Goal: Navigation & Orientation: Find specific page/section

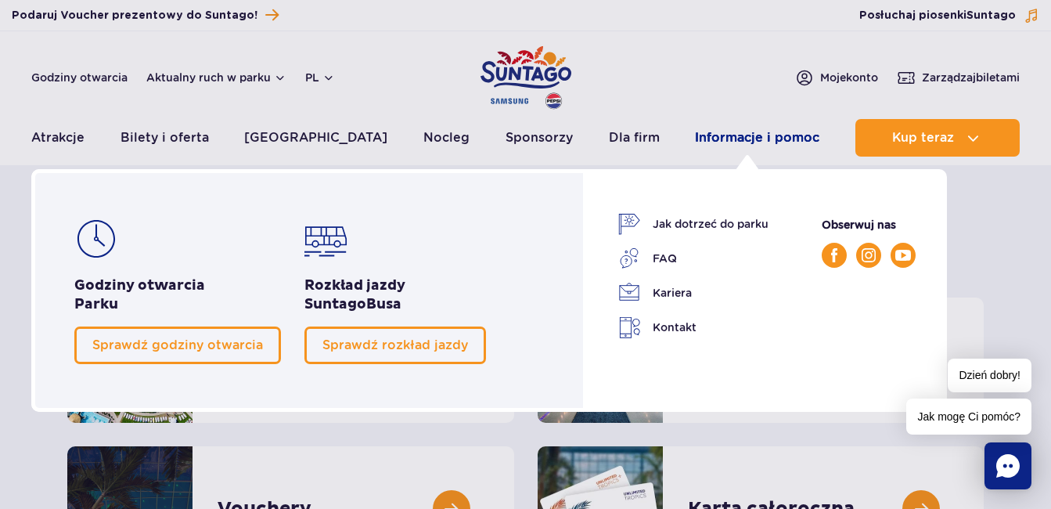
click at [740, 141] on link "Informacje i pomoc" at bounding box center [757, 138] width 124 height 38
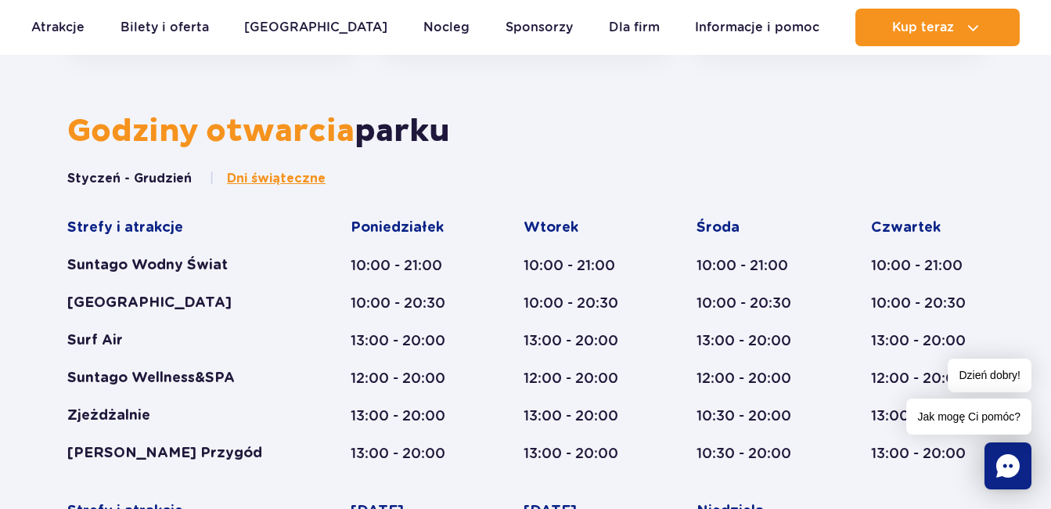
scroll to position [548, 0]
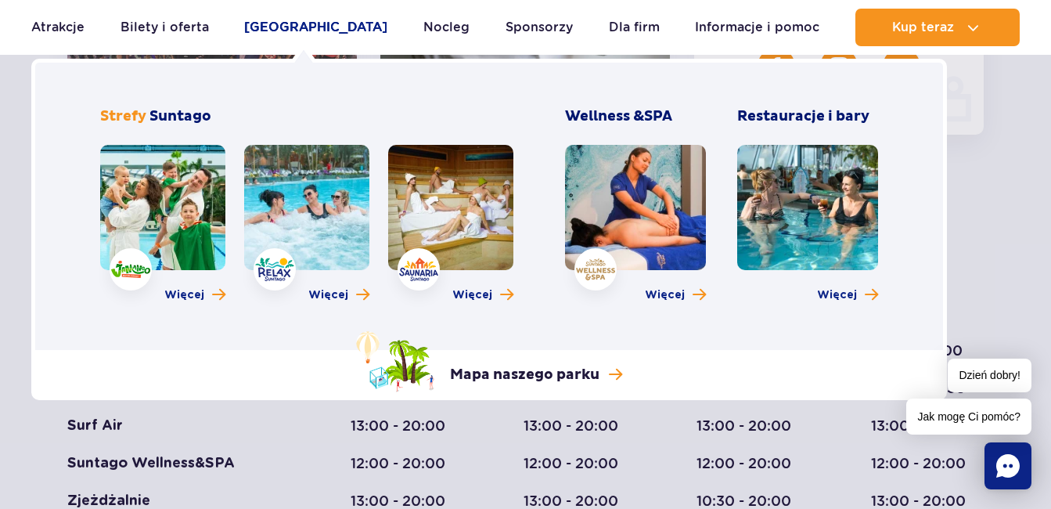
click at [286, 30] on link "[GEOGRAPHIC_DATA]" at bounding box center [315, 28] width 143 height 38
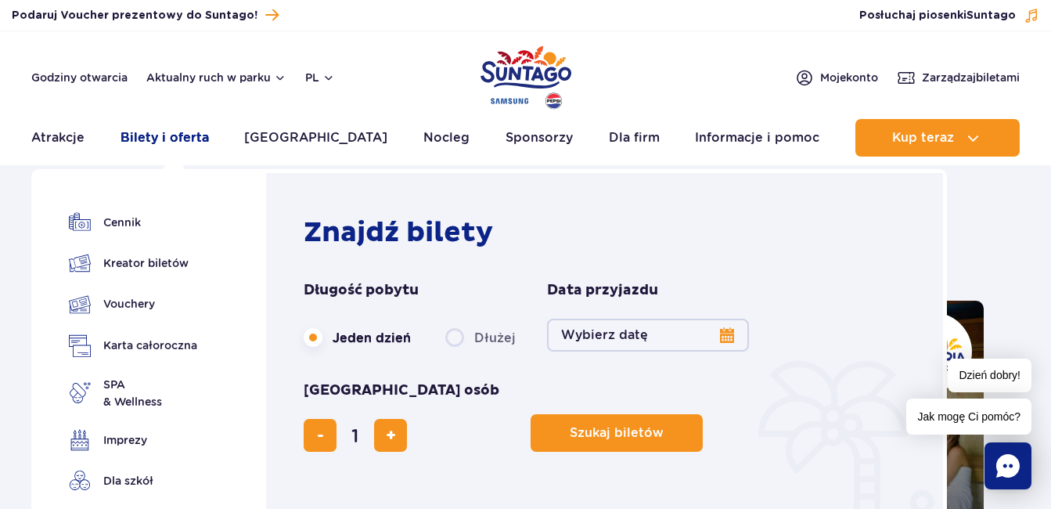
click at [196, 144] on link "Bilety i oferta" at bounding box center [164, 138] width 88 height 38
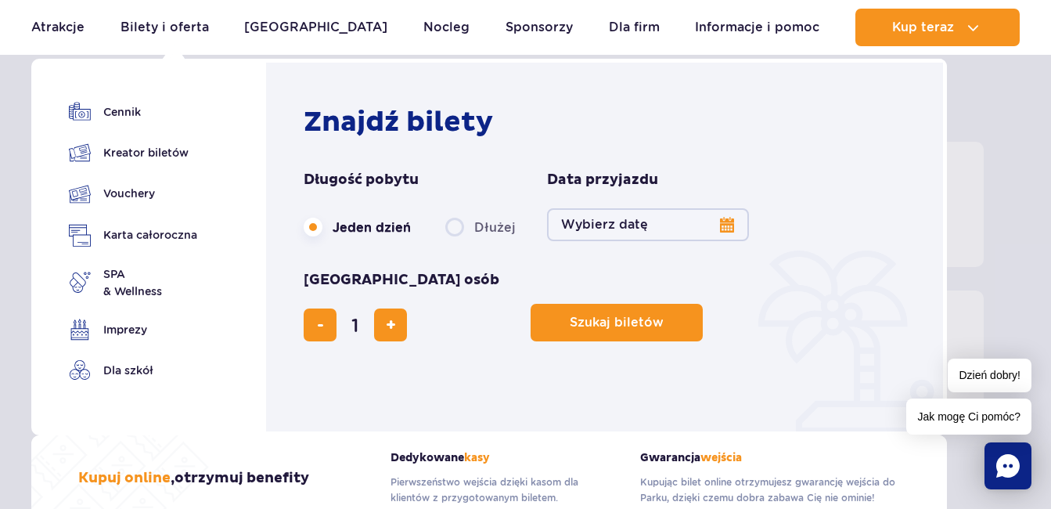
scroll to position [156, 0]
click at [131, 106] on link "Cennik" at bounding box center [133, 112] width 128 height 22
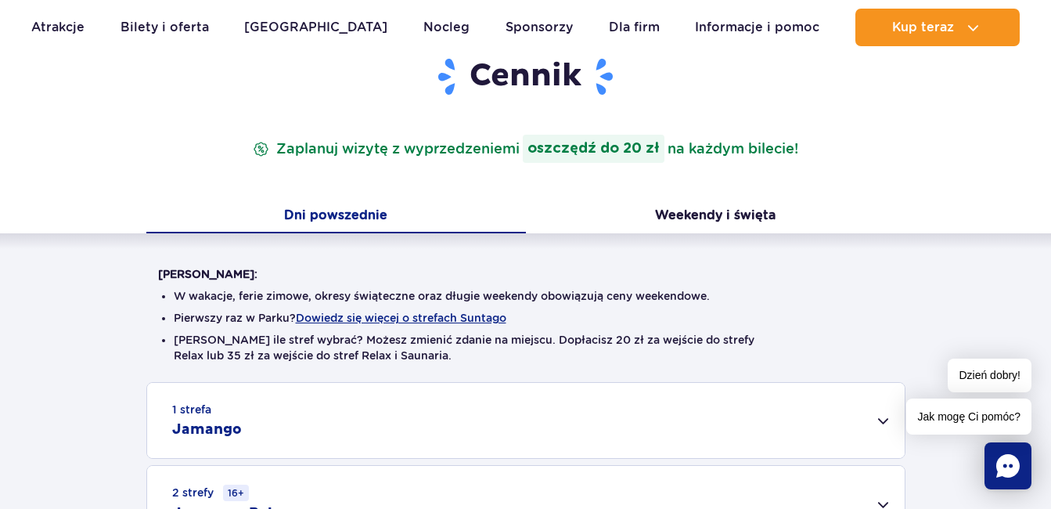
scroll to position [156, 0]
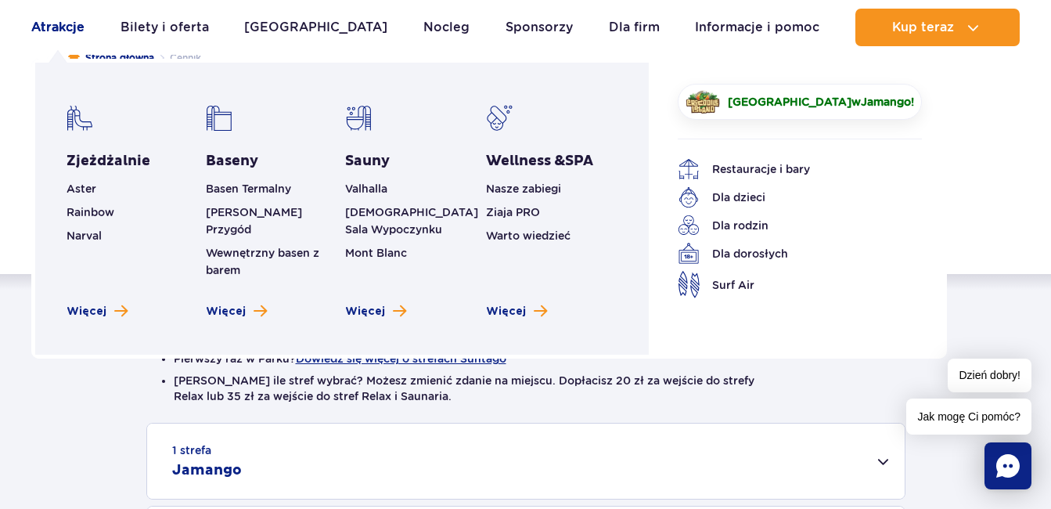
click at [42, 23] on link "Atrakcje" at bounding box center [57, 28] width 53 height 38
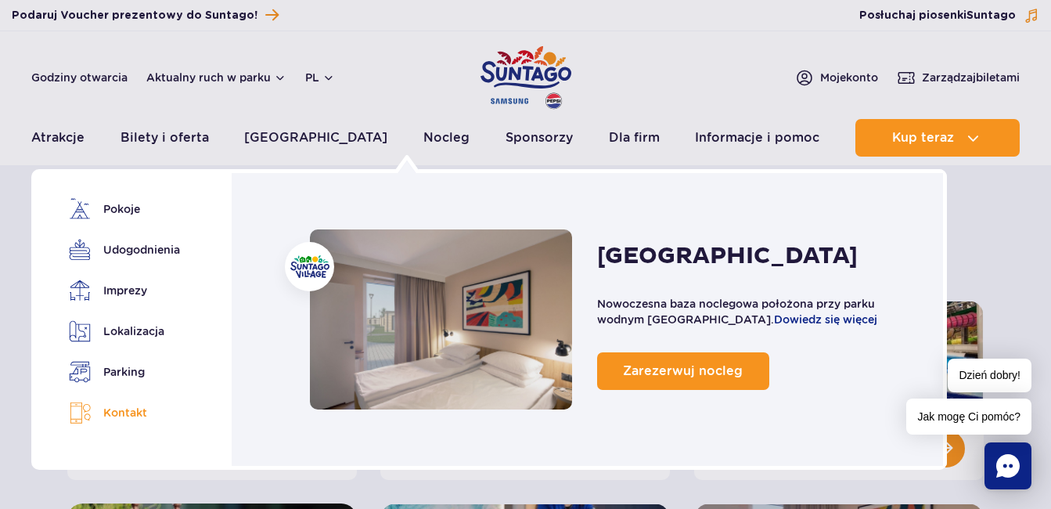
click at [110, 413] on link "Kontakt" at bounding box center [122, 412] width 106 height 23
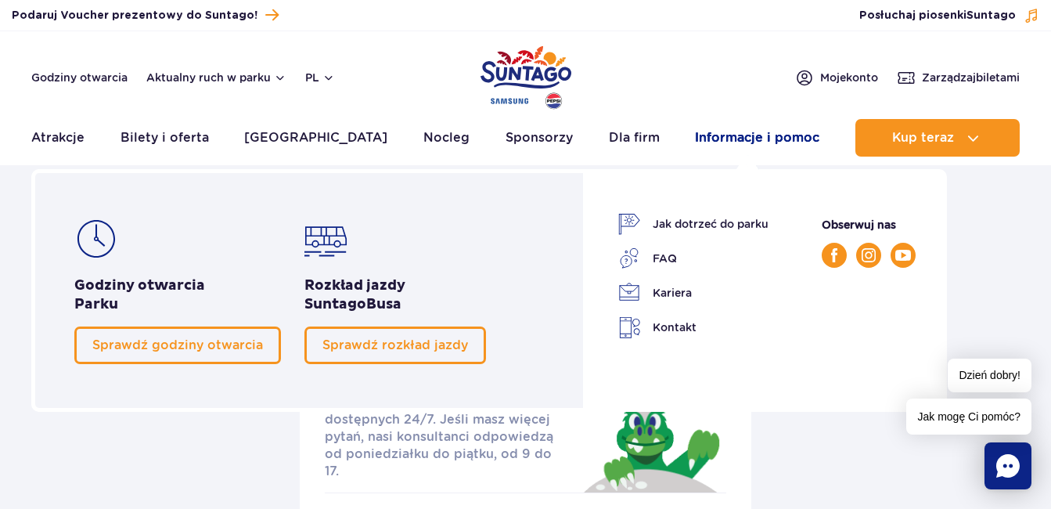
click at [746, 141] on link "Informacje i pomoc" at bounding box center [757, 138] width 124 height 38
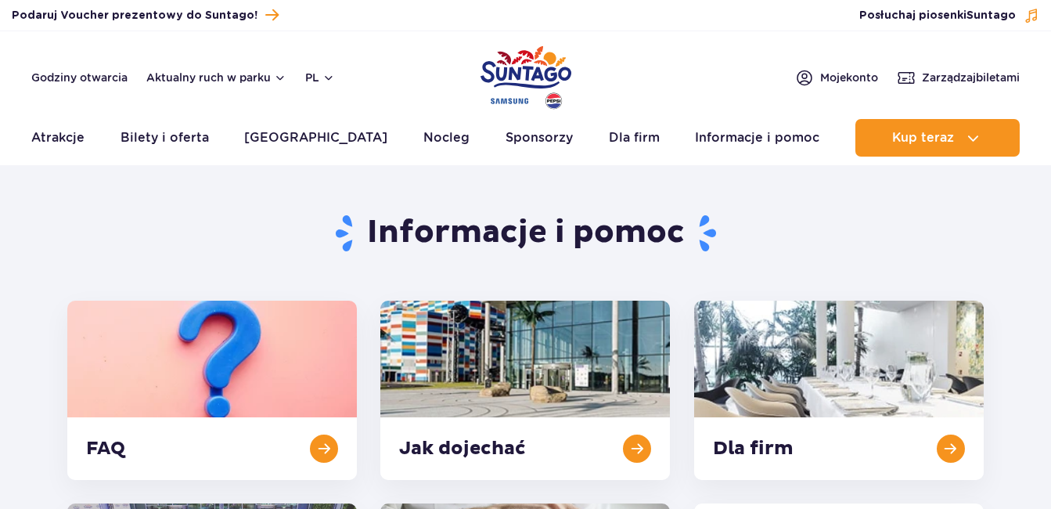
click at [746, 141] on link "Informacje i pomoc" at bounding box center [757, 138] width 124 height 38
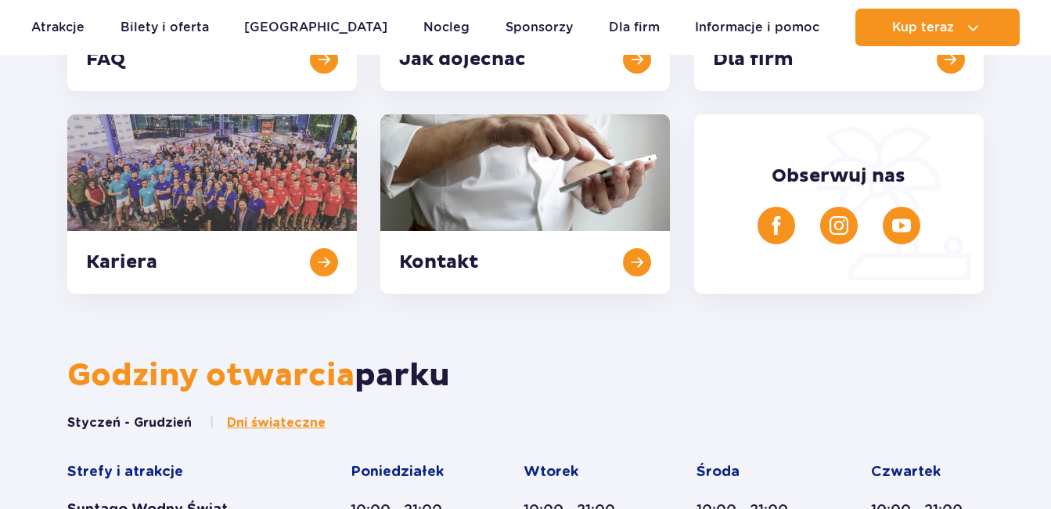
scroll to position [391, 0]
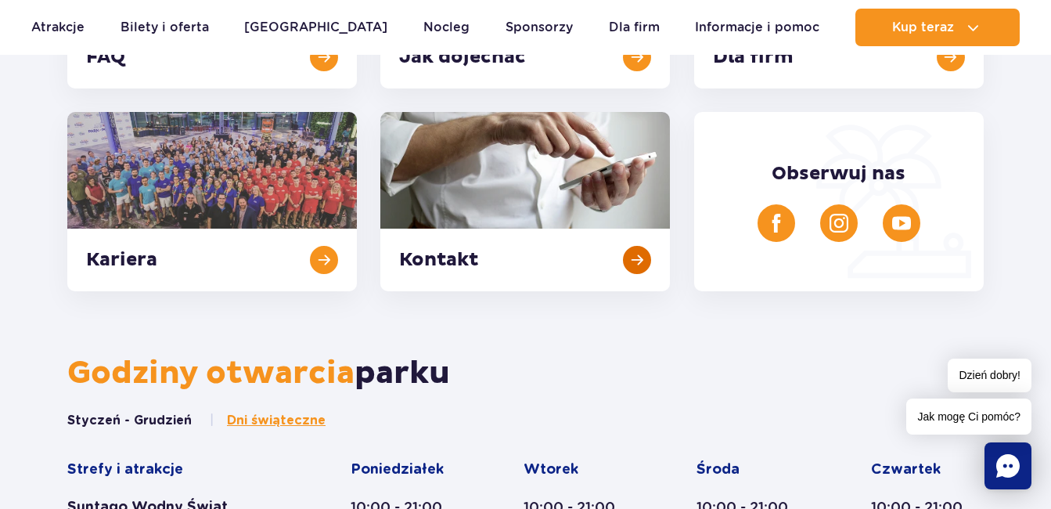
click at [556, 249] on link at bounding box center [524, 201] width 289 height 179
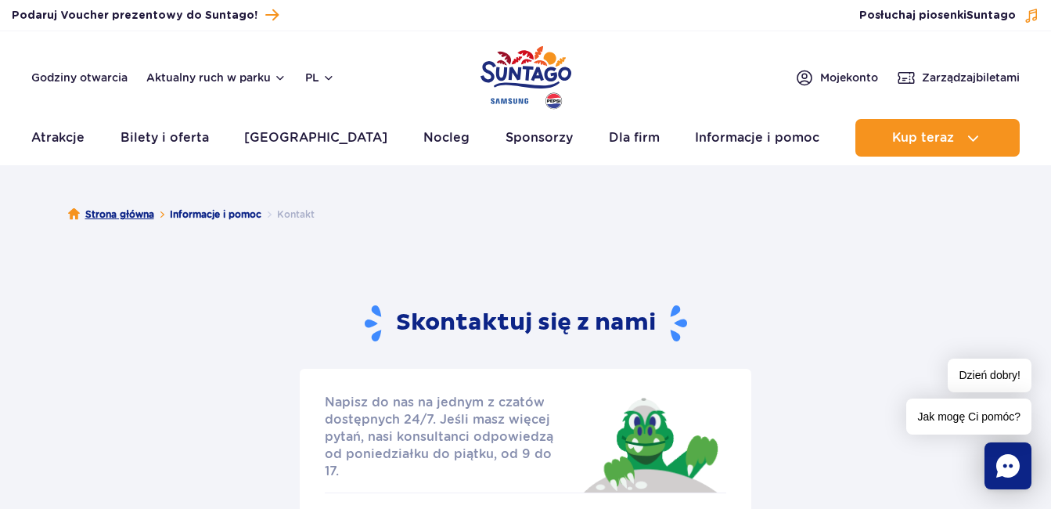
click at [107, 214] on link "Strona główna" at bounding box center [111, 215] width 86 height 16
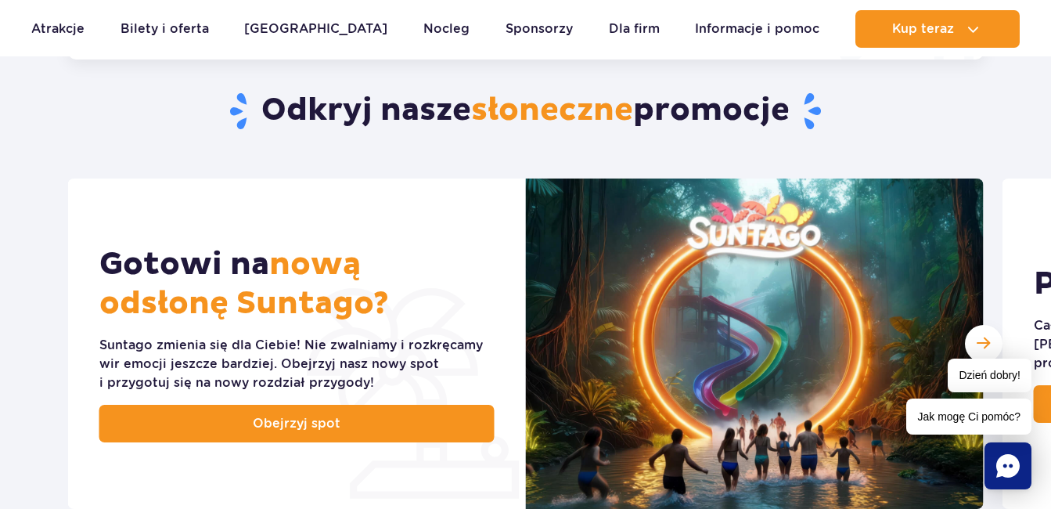
scroll to position [626, 0]
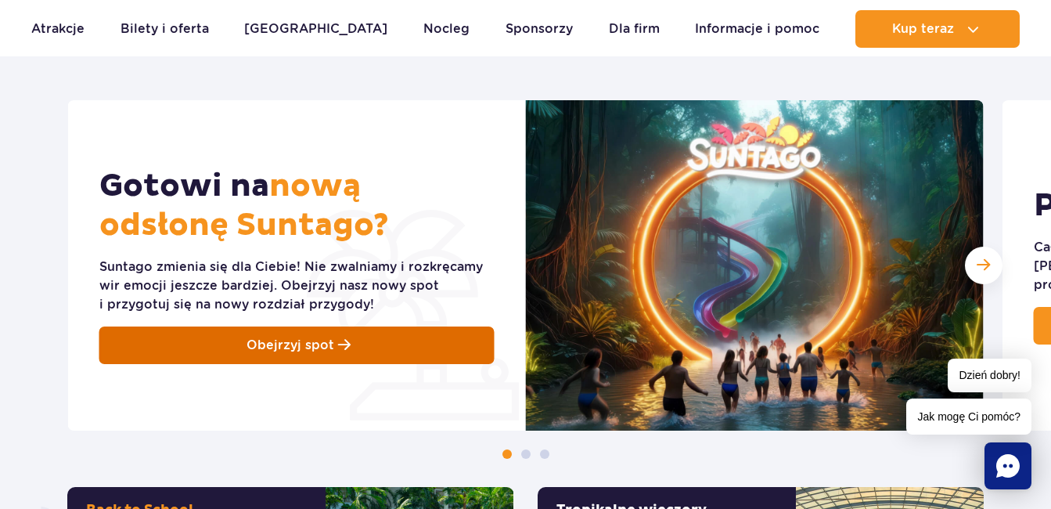
click at [304, 350] on span "Obejrzyj spot" at bounding box center [290, 345] width 88 height 19
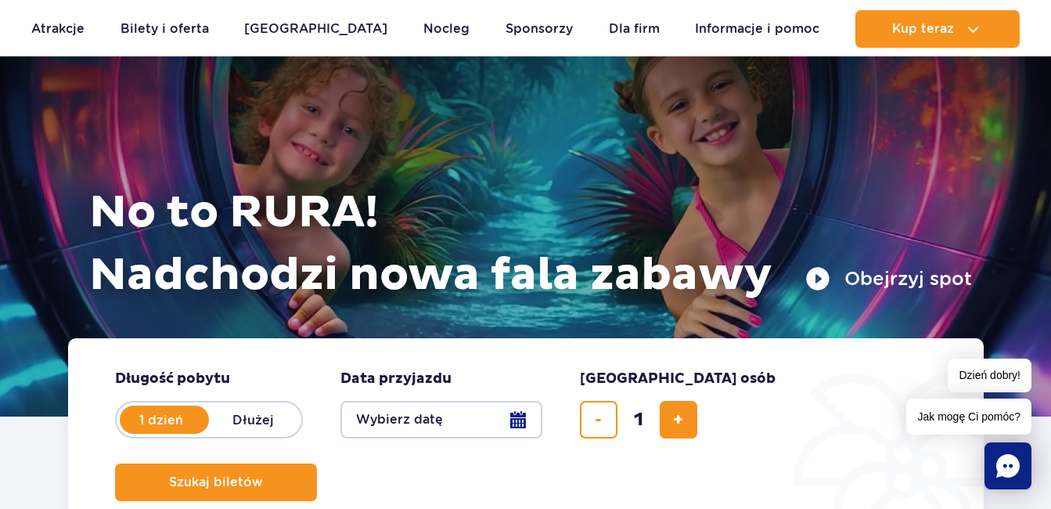
scroll to position [0, 0]
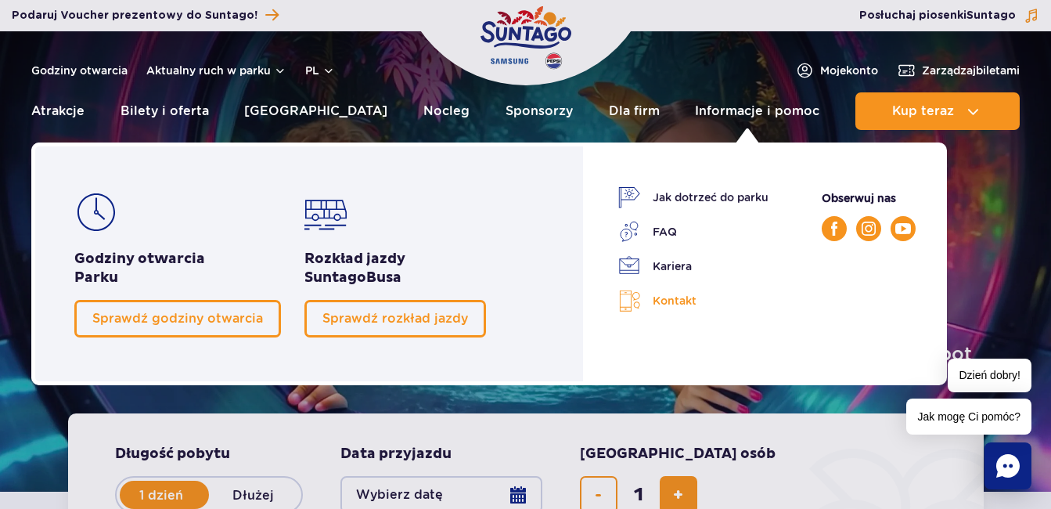
click at [655, 297] on link "Kontakt" at bounding box center [693, 300] width 150 height 23
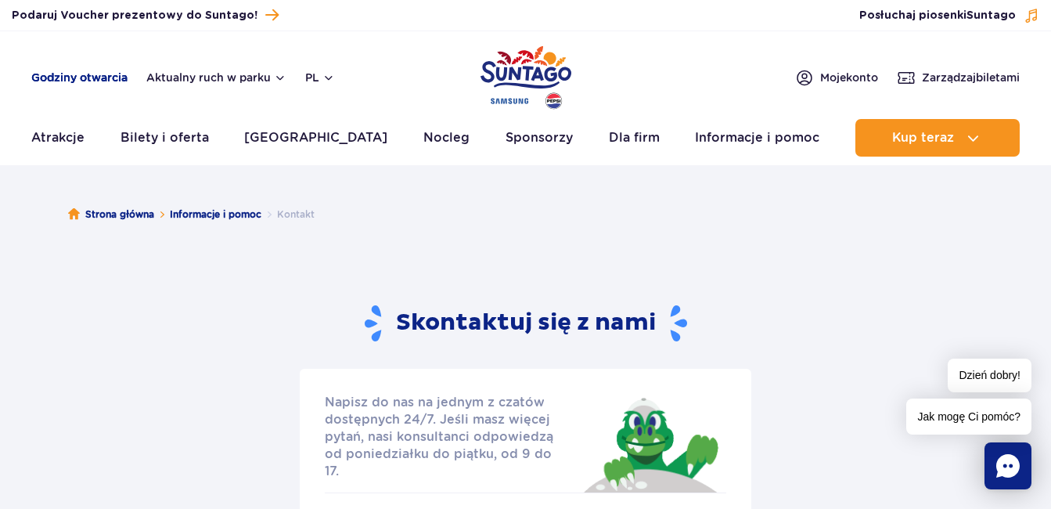
click at [71, 79] on link "Godziny otwarcia" at bounding box center [79, 78] width 96 height 16
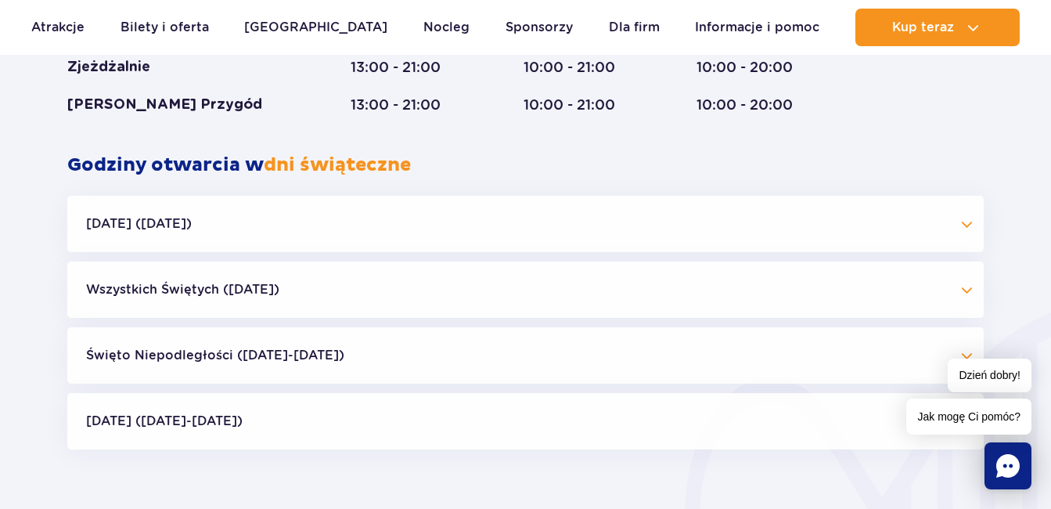
scroll to position [1273, 0]
